Goal: Connect with others: Connect with others

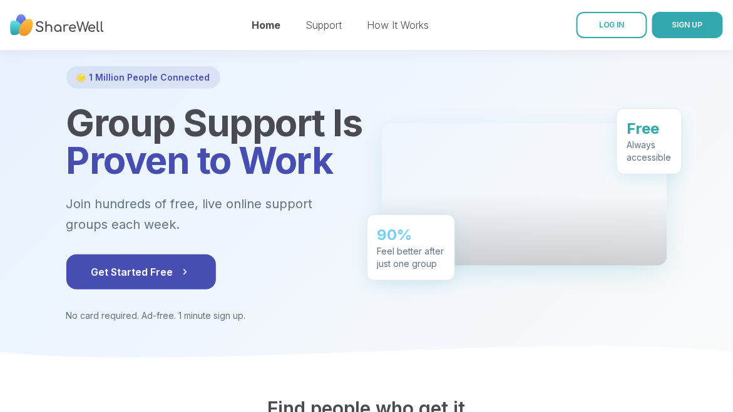
scroll to position [63, 0]
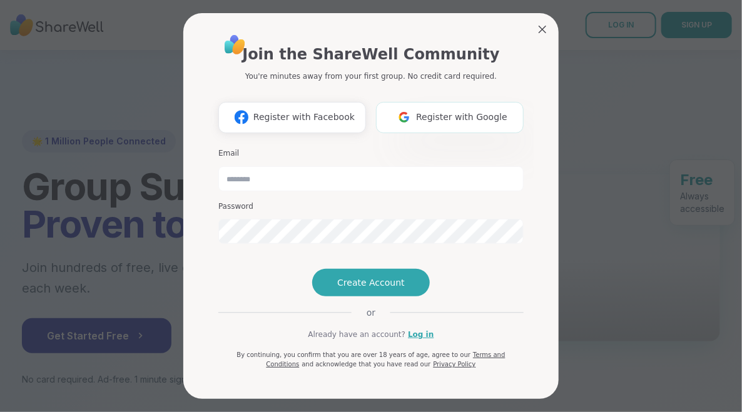
click at [469, 111] on span "Register with Google" at bounding box center [461, 117] width 91 height 13
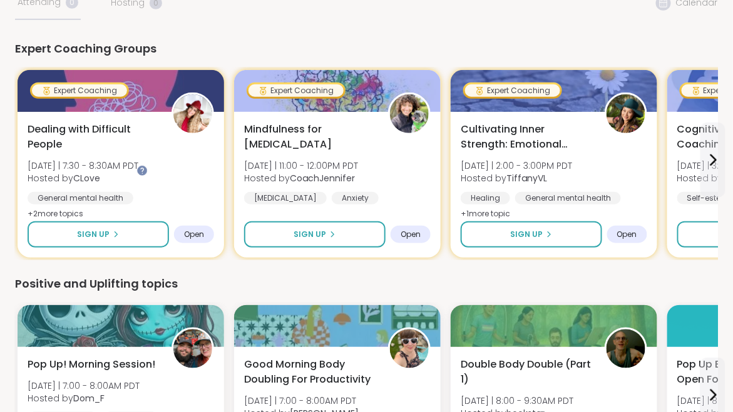
scroll to position [133, 0]
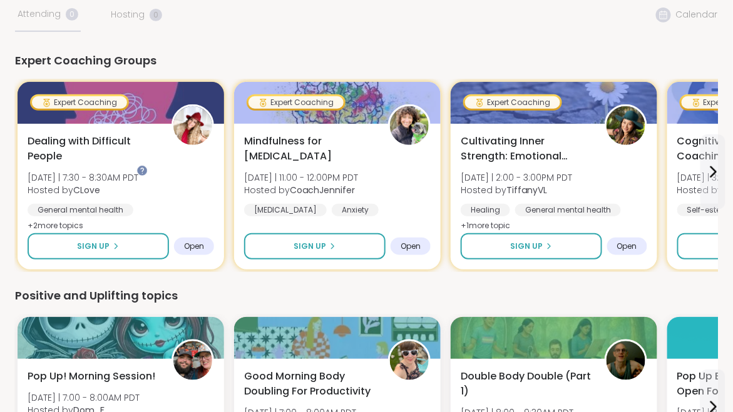
click at [0, 0] on div "Friends" at bounding box center [0, 0] width 0 height 0
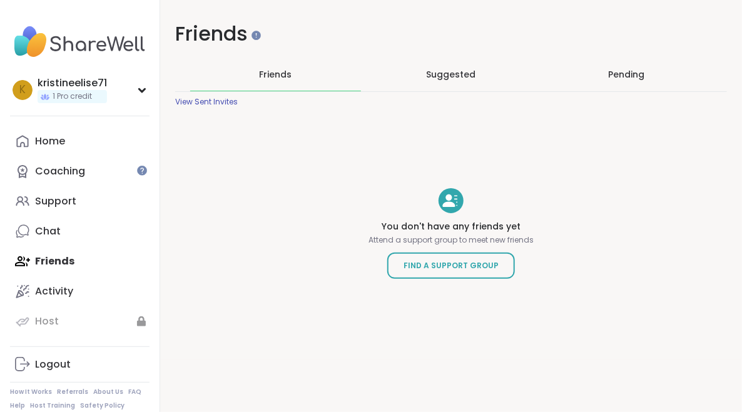
click at [283, 76] on span "Friends" at bounding box center [275, 74] width 33 height 13
